Goal: Check status

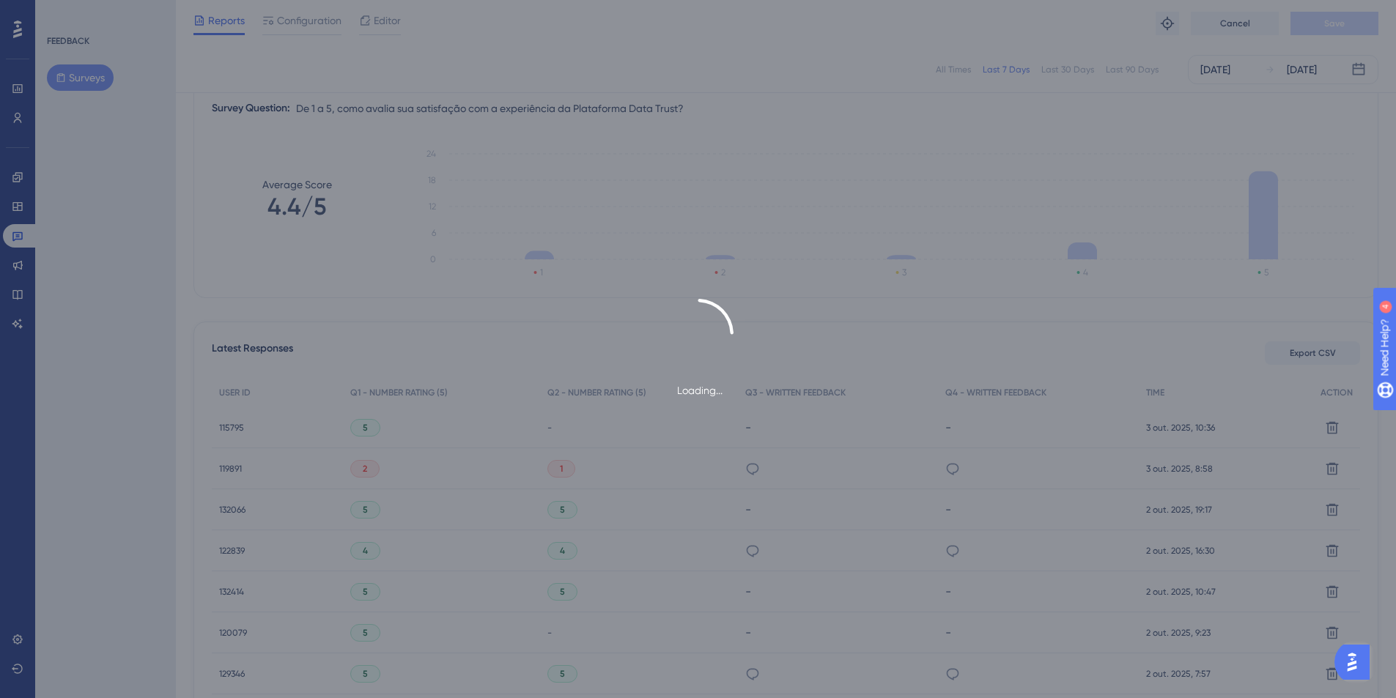
scroll to position [180, 0]
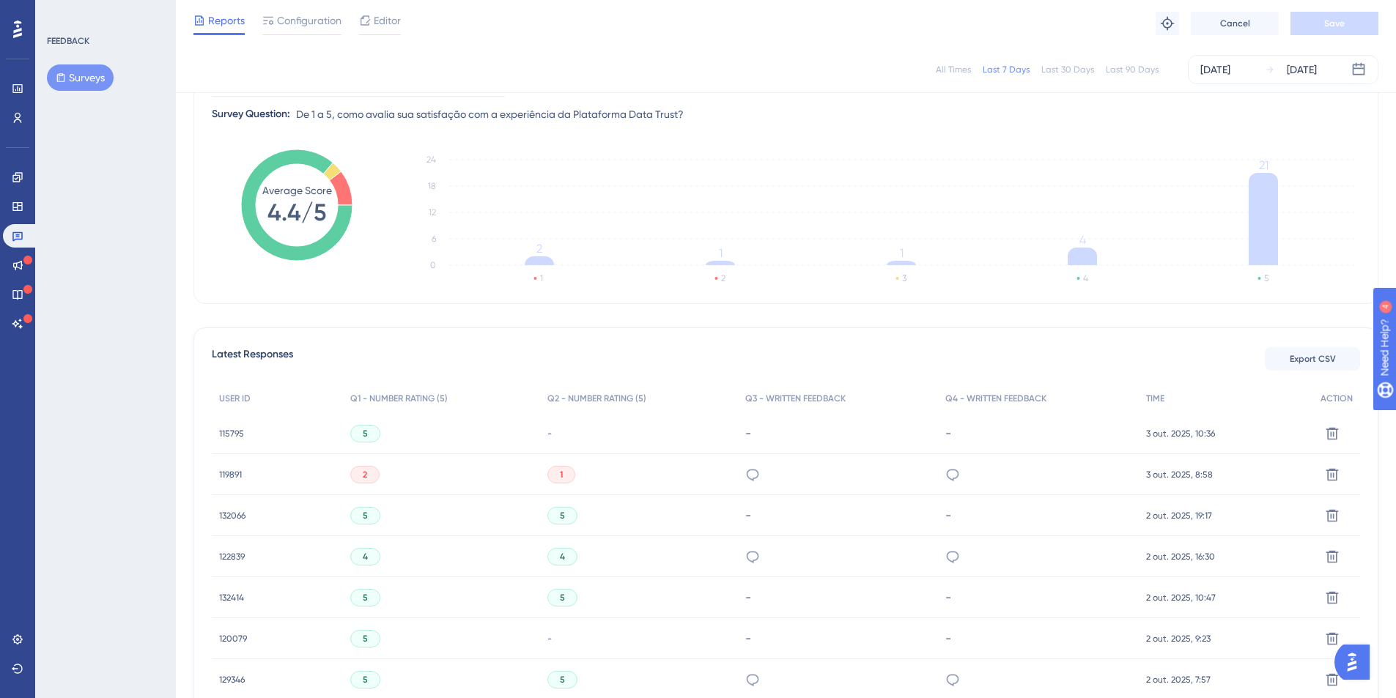
click at [949, 66] on div "All Times" at bounding box center [953, 70] width 35 height 12
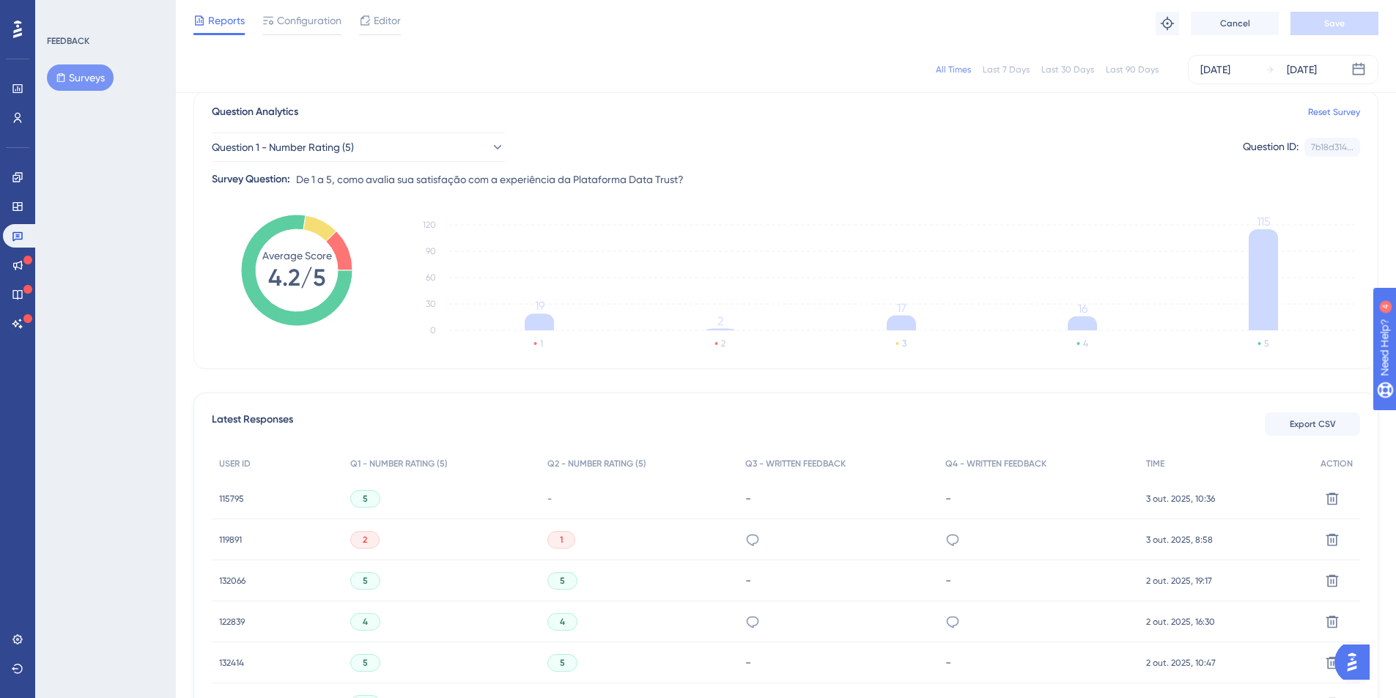
scroll to position [114, 0]
click at [350, 138] on button "Question 1 - Number Rating (5)" at bounding box center [358, 147] width 293 height 29
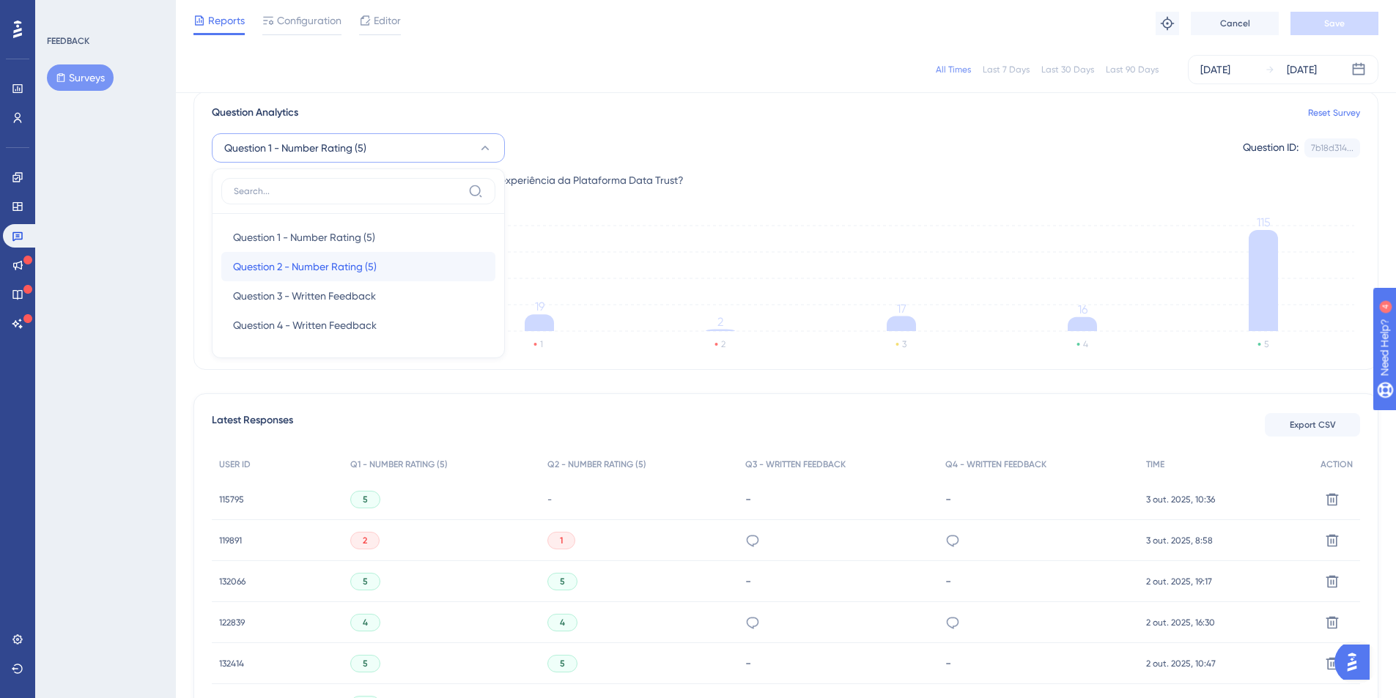
click at [293, 265] on span "Question 2 - Number Rating (5)" at bounding box center [305, 267] width 144 height 18
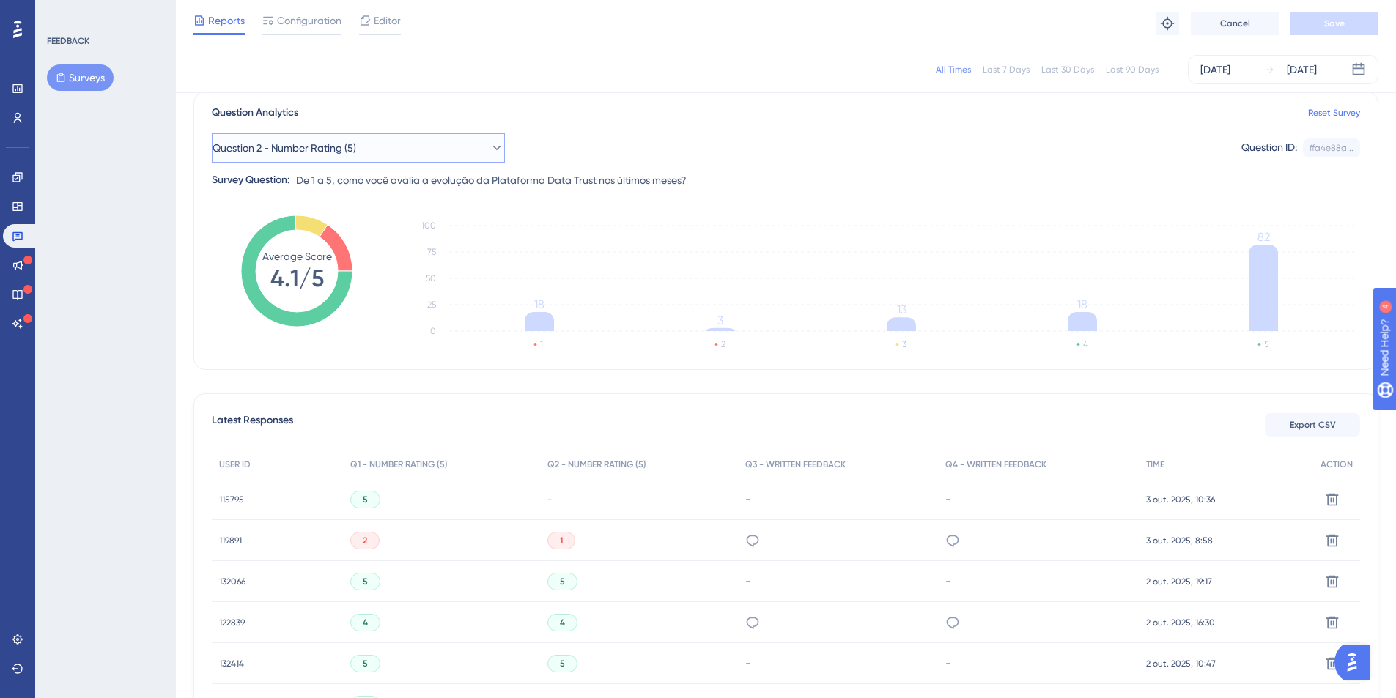
click at [325, 143] on span "Question 2 - Number Rating (5)" at bounding box center [285, 148] width 144 height 18
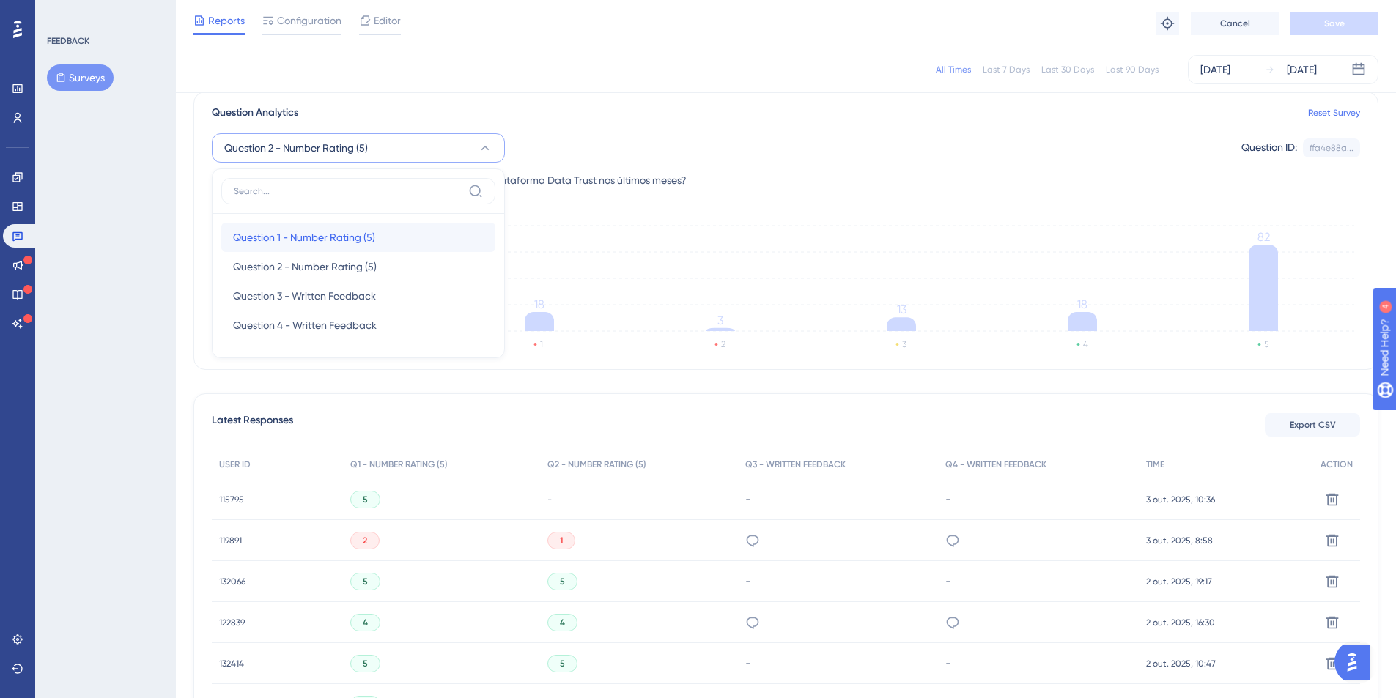
click at [301, 245] on span "Question 1 - Number Rating (5)" at bounding box center [304, 238] width 142 height 18
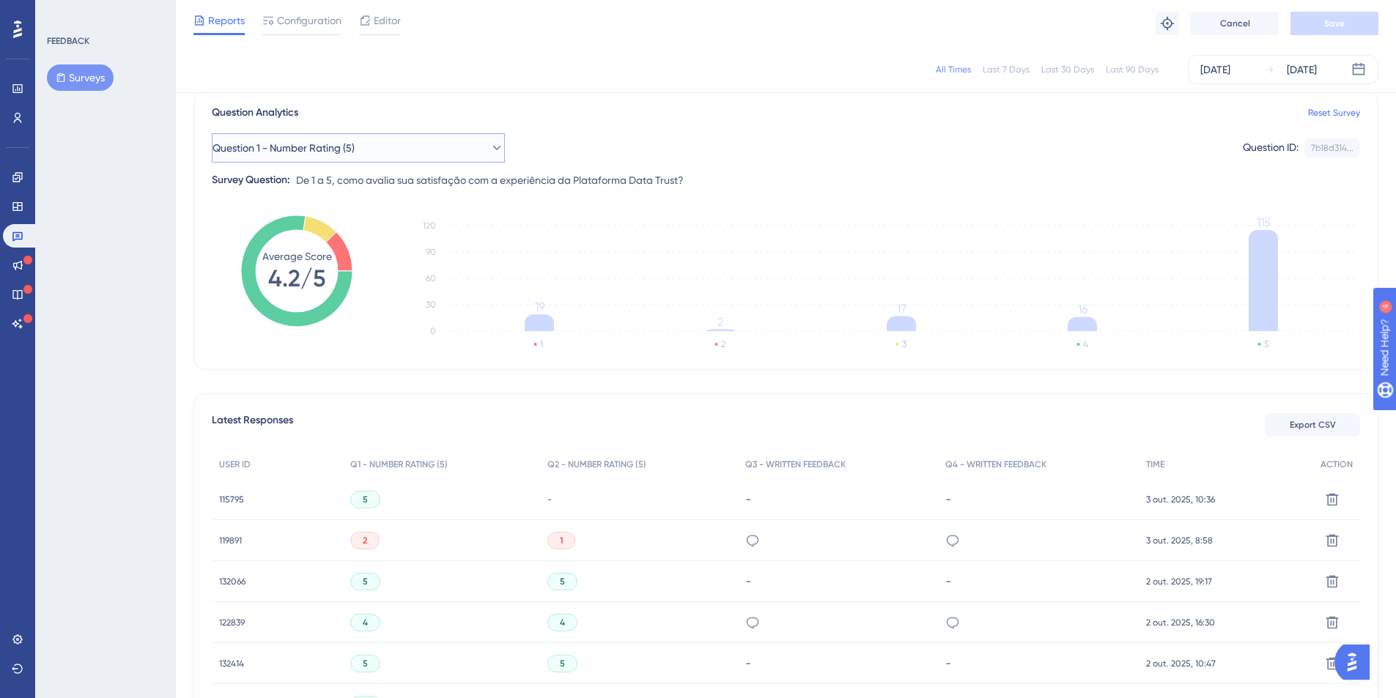
click at [344, 158] on button "Question 1 - Number Rating (5)" at bounding box center [358, 147] width 293 height 29
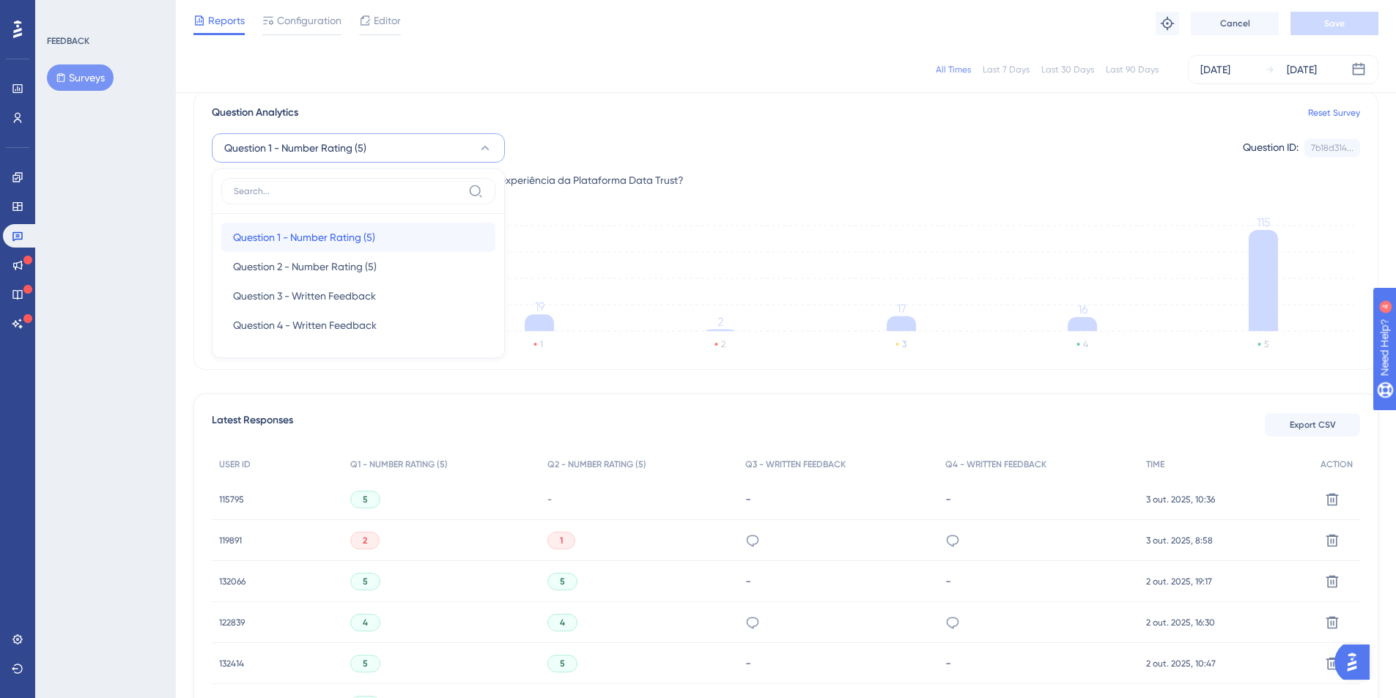
click at [318, 243] on span "Question 1 - Number Rating (5)" at bounding box center [304, 238] width 142 height 18
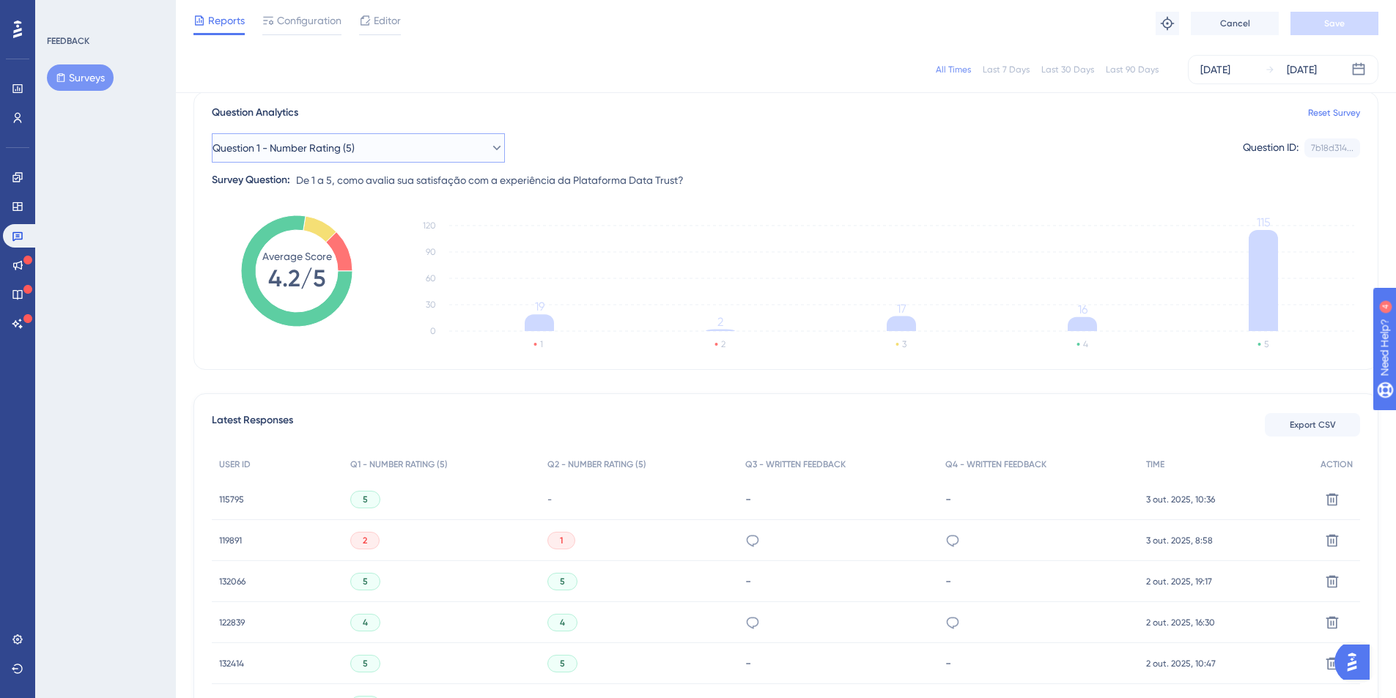
click at [304, 147] on span "Question 1 - Number Rating (5)" at bounding box center [284, 148] width 142 height 18
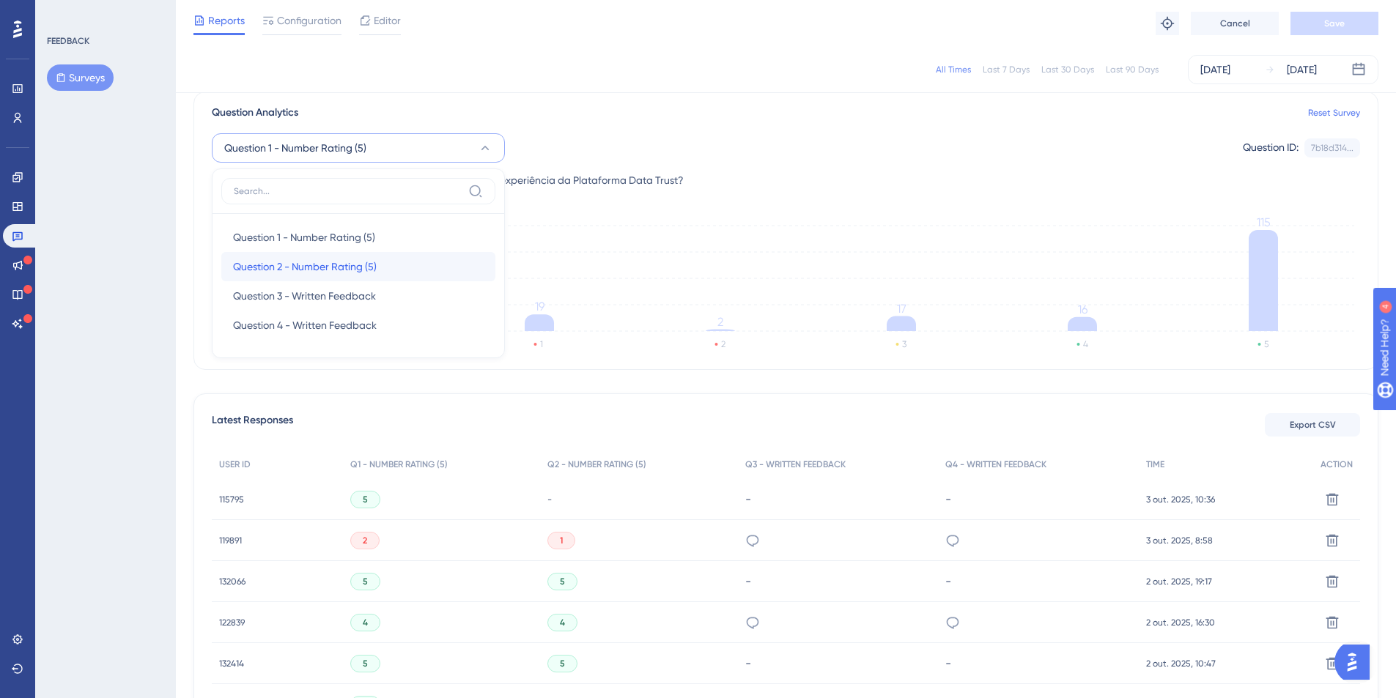
click at [300, 265] on span "Question 2 - Number Rating (5)" at bounding box center [305, 267] width 144 height 18
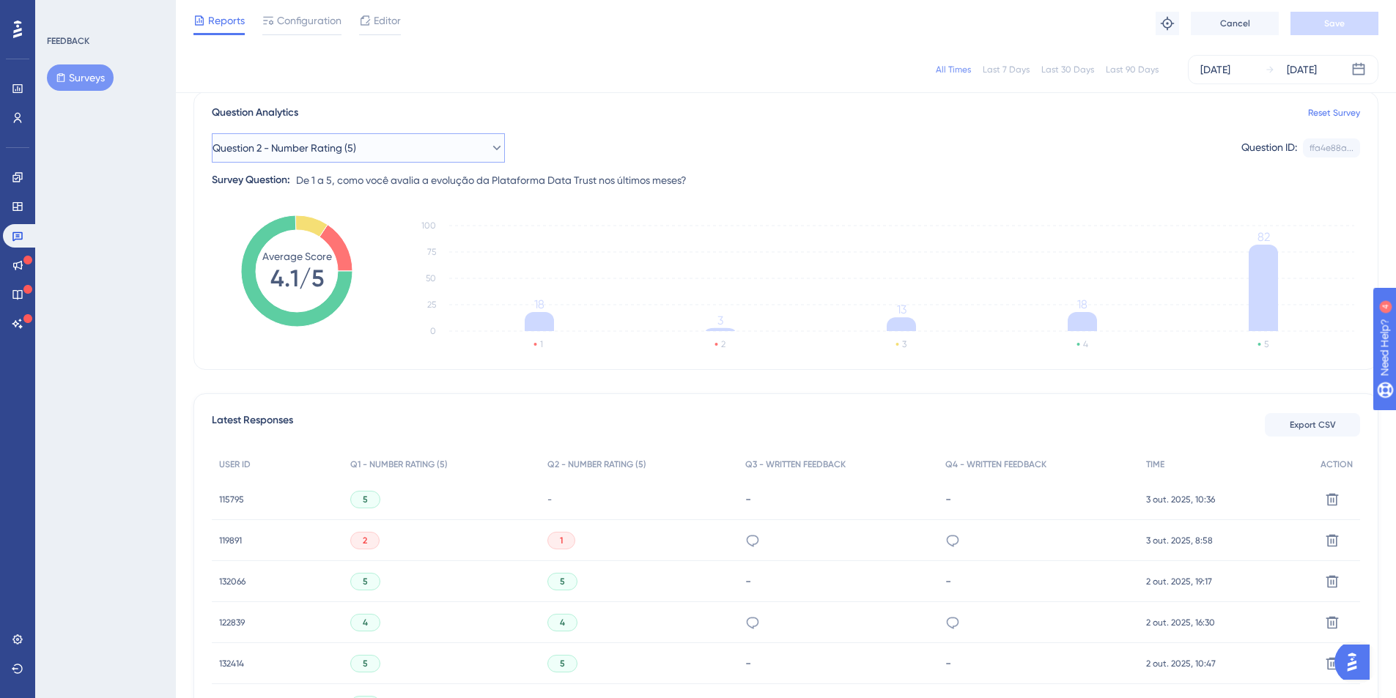
click at [372, 152] on button "Question 2 - Number Rating (5)" at bounding box center [358, 147] width 293 height 29
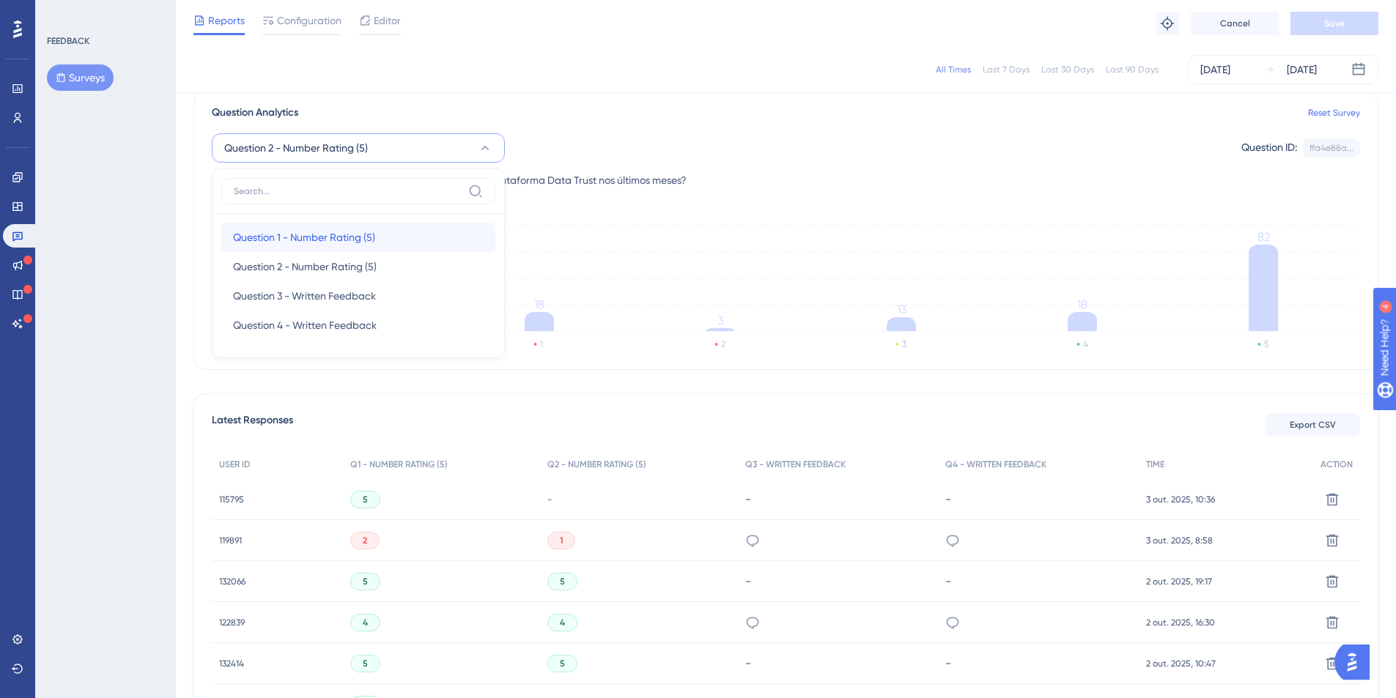
click at [314, 240] on span "Question 1 - Number Rating (5)" at bounding box center [304, 238] width 142 height 18
